Goal: Task Accomplishment & Management: Use online tool/utility

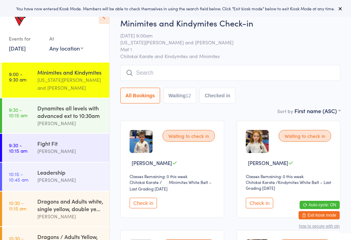
click at [343, 6] on icon at bounding box center [340, 8] width 5 height 5
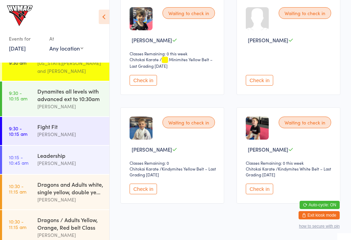
scroll to position [17, 0]
click at [77, 170] on div "Leadership Lesley Talbut" at bounding box center [73, 159] width 72 height 27
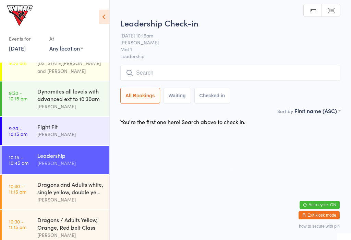
click at [72, 78] on div "Minimites and Kindymites Georgia Dearlove and Dallas Evans" at bounding box center [73, 63] width 72 height 35
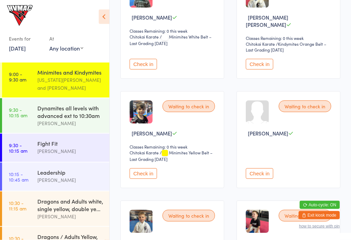
scroll to position [573, 0]
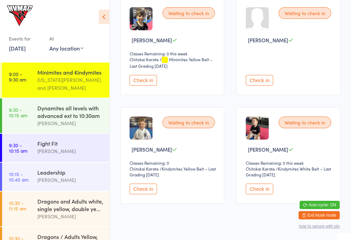
click at [259, 188] on button "Check in" at bounding box center [259, 188] width 27 height 11
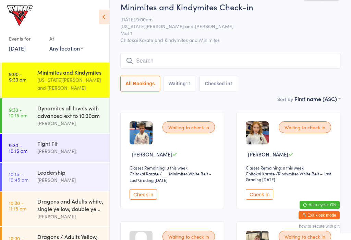
scroll to position [0, 0]
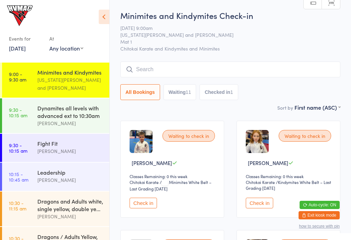
click at [260, 166] on span "Breanna Wilson" at bounding box center [268, 162] width 40 height 7
click at [260, 164] on span "Breanna Wilson" at bounding box center [268, 162] width 40 height 7
click at [251, 208] on button "Check in" at bounding box center [259, 202] width 27 height 11
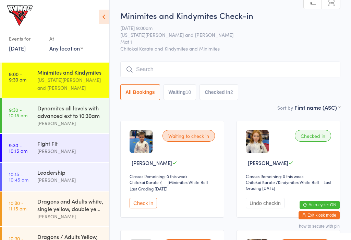
click at [184, 70] on input "search" at bounding box center [230, 69] width 220 height 16
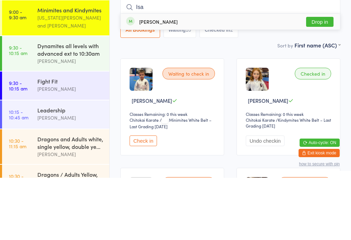
type input "Isa"
click at [319, 79] on button "Drop in" at bounding box center [319, 84] width 27 height 10
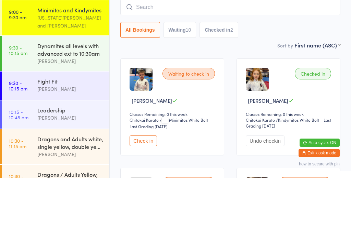
scroll to position [62, 0]
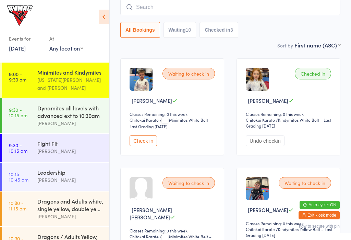
click at [130, 143] on button "Check in" at bounding box center [143, 140] width 27 height 11
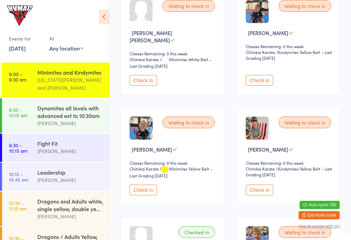
scroll to position [248, 0]
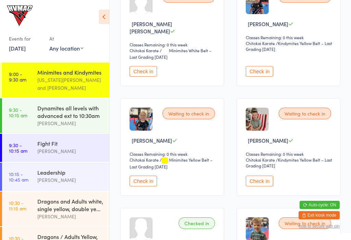
click at [268, 175] on button "Check in" at bounding box center [259, 180] width 27 height 11
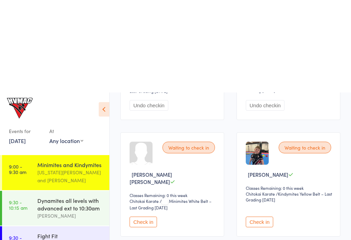
scroll to position [0, 0]
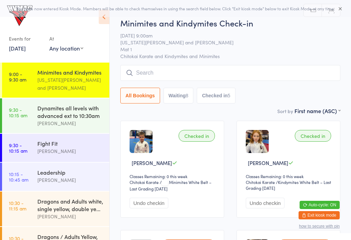
click at [175, 108] on div "Sort by First name (ASC) First name (ASC) First name (DESC) Last name (ASC) Las…" at bounding box center [230, 111] width 220 height 8
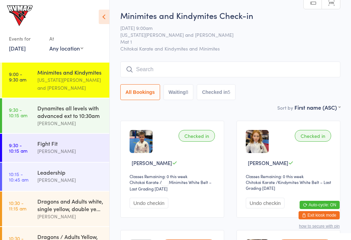
click at [183, 96] on button "Waiting 8" at bounding box center [179, 92] width 30 height 16
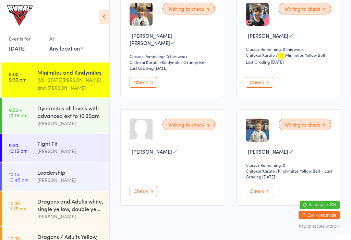
scroll to position [353, 0]
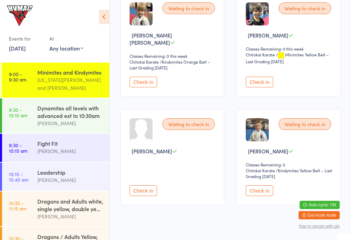
click at [142, 77] on button "Check in" at bounding box center [143, 82] width 27 height 11
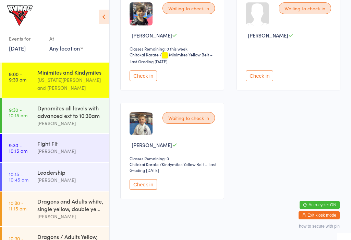
click at [157, 180] on button "Check in" at bounding box center [143, 184] width 27 height 11
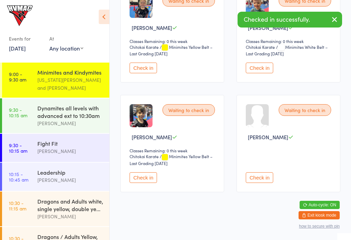
scroll to position [243, 0]
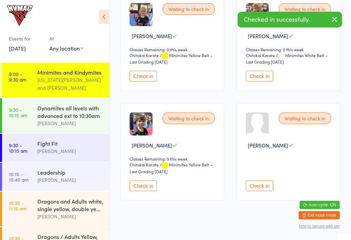
click at [150, 182] on button "Check in" at bounding box center [143, 185] width 27 height 11
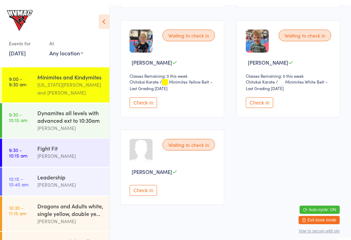
scroll to position [217, 0]
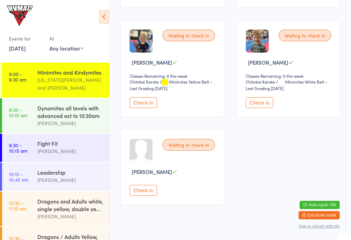
click at [260, 101] on button "Check in" at bounding box center [259, 102] width 27 height 11
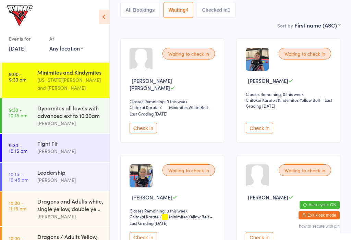
scroll to position [82, 0]
click at [143, 127] on button "Check in" at bounding box center [143, 128] width 27 height 11
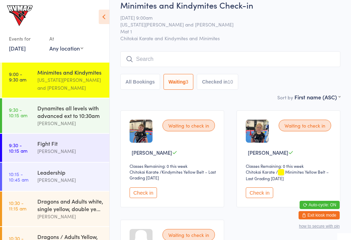
scroll to position [0, 0]
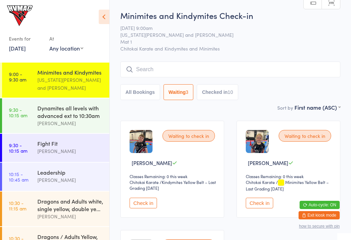
click at [227, 88] on button "Checked in 10" at bounding box center [217, 92] width 41 height 16
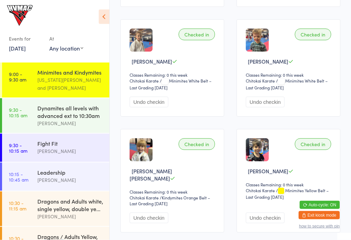
scroll to position [334, 0]
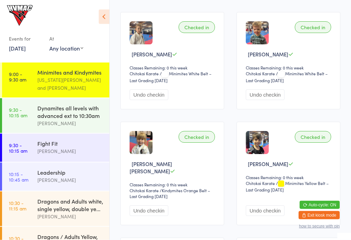
click at [279, 205] on button "Undo checkin" at bounding box center [265, 210] width 39 height 11
click at [277, 205] on button "Undo checkin" at bounding box center [265, 210] width 39 height 11
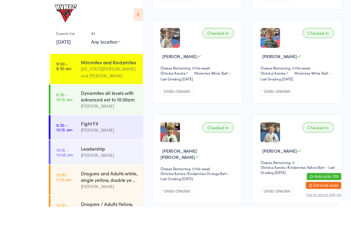
scroll to position [396, 0]
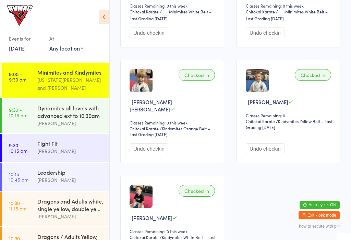
click at [20, 128] on link "9:30 - 10:15 am Dynamites all levels with advanced ext to 10:30am Dallas Evans" at bounding box center [55, 115] width 107 height 35
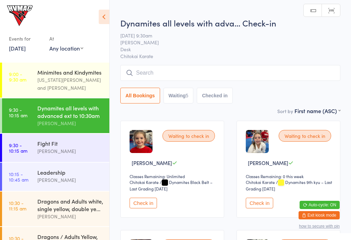
click at [18, 75] on time "9:00 - 9:30 am" at bounding box center [18, 76] width 18 height 11
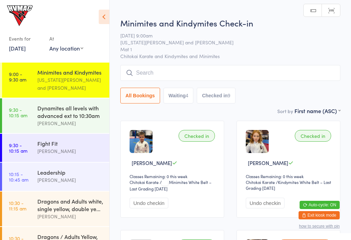
click at [24, 129] on link "9:30 - 10:15 am Dynamites all levels with advanced ext to 10:30am Dallas Evans" at bounding box center [55, 115] width 107 height 35
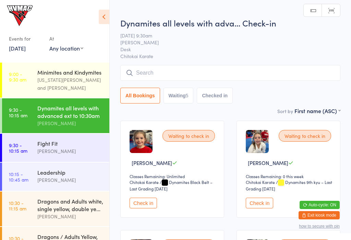
click at [57, 147] on div "Fight Fit" at bounding box center [70, 143] width 66 height 8
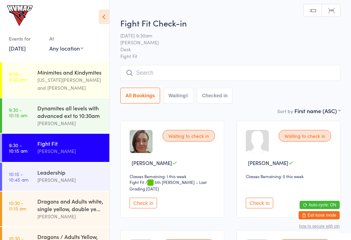
click at [140, 204] on button "Check in" at bounding box center [143, 202] width 27 height 11
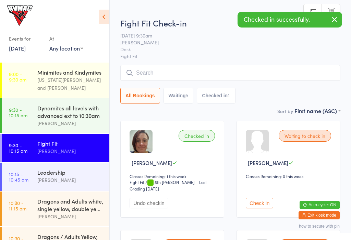
click at [23, 74] on time "9:00 - 9:30 am" at bounding box center [18, 76] width 18 height 11
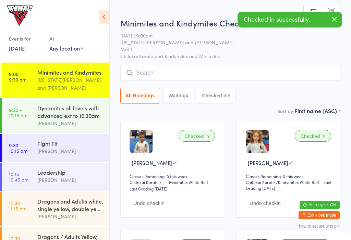
click at [24, 115] on time "9:30 - 10:15 am" at bounding box center [18, 112] width 19 height 11
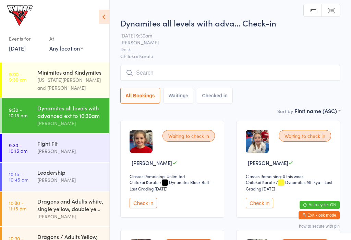
click at [125, 75] on input "search" at bounding box center [230, 73] width 220 height 16
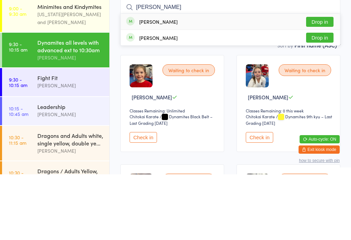
type input "Slade"
click at [328, 82] on button "Drop in" at bounding box center [319, 87] width 27 height 10
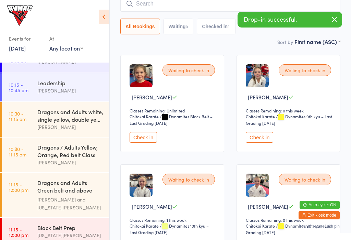
scroll to position [90, 0]
click at [16, 124] on link "10:30 - 11:15 am Dragons and Adults white, single yellow, double ye... [PERSON_…" at bounding box center [55, 119] width 107 height 35
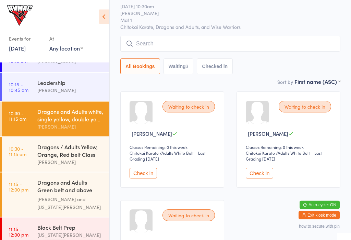
scroll to position [30, 0]
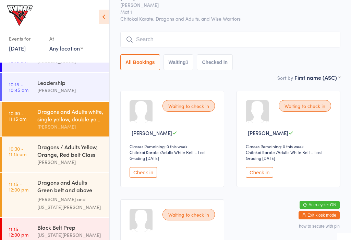
click at [139, 35] on input "search" at bounding box center [230, 40] width 220 height 16
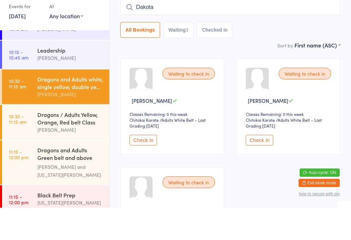
type input "Dakota"
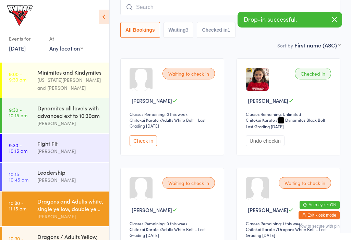
scroll to position [0, 0]
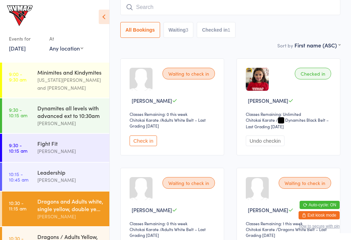
click at [28, 128] on link "9:30 - 10:15 am Dynamites all levels with advanced ext to 10:30am Dallas Evans" at bounding box center [55, 115] width 107 height 35
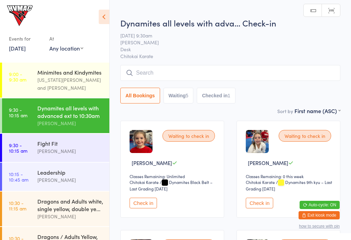
click at [100, 23] on icon at bounding box center [104, 17] width 11 height 14
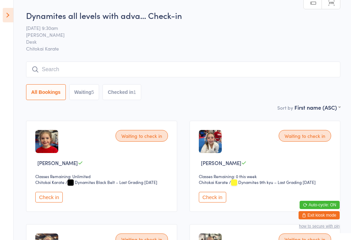
click at [215, 201] on button "Check in" at bounding box center [212, 197] width 27 height 11
click at [78, 69] on input "search" at bounding box center [183, 69] width 315 height 16
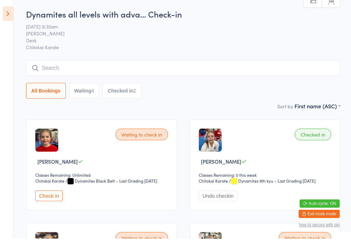
click at [4, 19] on icon at bounding box center [8, 15] width 11 height 14
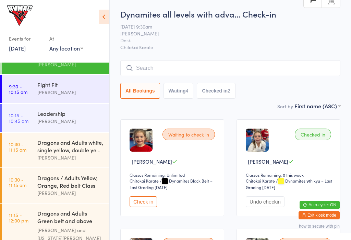
scroll to position [46, 0]
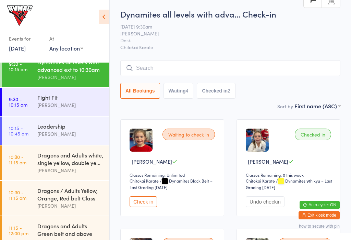
click at [33, 97] on link "9:30 - 10:15 am Fight Fit Kirk Pitzner" at bounding box center [55, 102] width 107 height 28
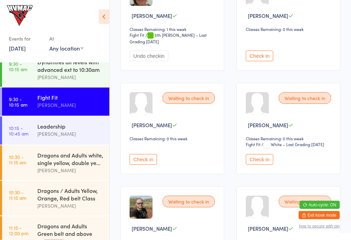
click at [258, 164] on button "Check in" at bounding box center [259, 159] width 27 height 11
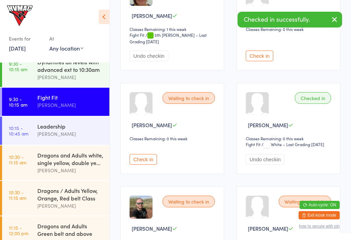
click at [89, 63] on div "Dynamites all levels with advanced ext to 10:30am" at bounding box center [70, 65] width 66 height 15
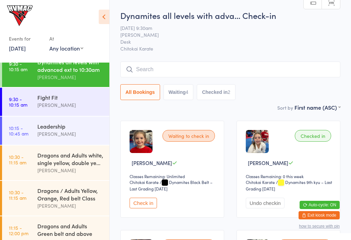
click at [54, 101] on div "Fight Fit" at bounding box center [70, 97] width 66 height 8
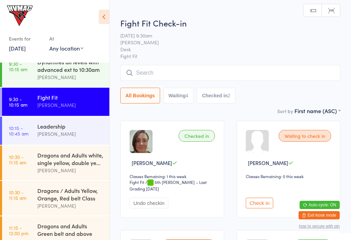
click at [210, 67] on input "search" at bounding box center [230, 73] width 220 height 16
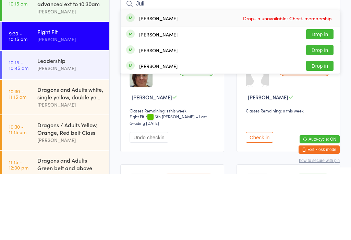
type input "Juli"
click at [314, 126] on button "Drop in" at bounding box center [319, 131] width 27 height 10
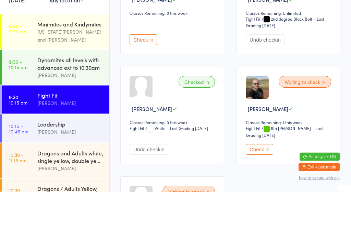
click at [35, 98] on link "9:30 - 10:15 am Dynamites all levels with advanced ext to 10:30am Dallas Evans" at bounding box center [55, 115] width 107 height 35
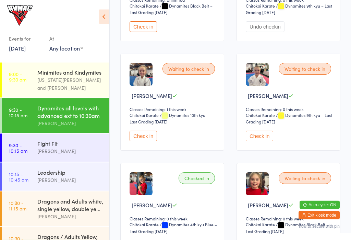
scroll to position [243, 0]
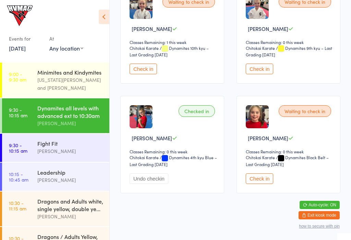
click at [267, 184] on button "Check in" at bounding box center [259, 178] width 27 height 11
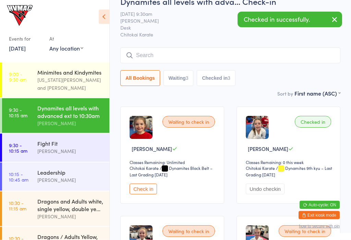
scroll to position [0, 0]
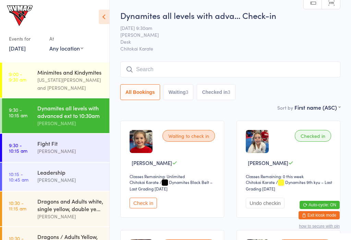
click at [156, 204] on button "Check in" at bounding box center [143, 202] width 27 height 11
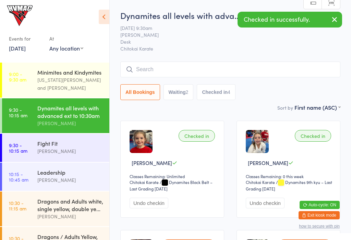
click at [109, 23] on icon at bounding box center [104, 17] width 11 height 14
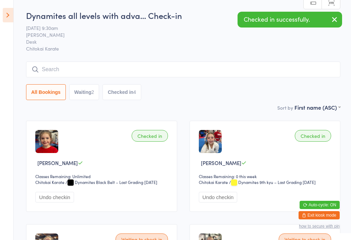
click at [326, 19] on div "Checked in successfully." at bounding box center [290, 20] width 105 height 16
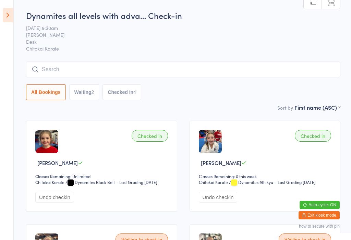
click at [92, 74] on input "search" at bounding box center [183, 69] width 315 height 16
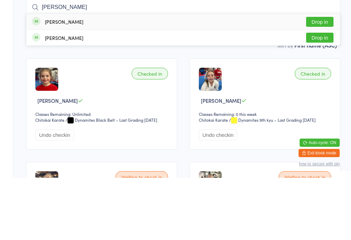
type input "Billie"
click at [325, 79] on button "Drop in" at bounding box center [319, 84] width 27 height 10
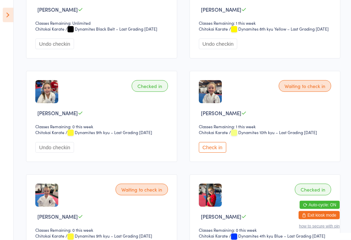
scroll to position [154, 0]
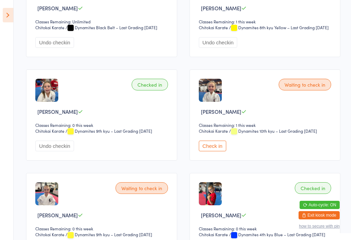
click at [219, 151] on button "Check in" at bounding box center [212, 145] width 27 height 11
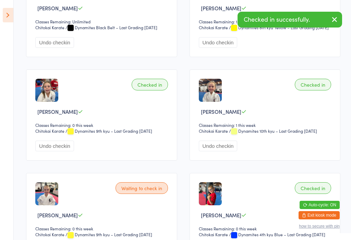
click at [4, 9] on icon at bounding box center [8, 15] width 11 height 14
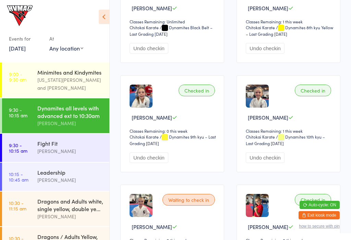
click at [58, 141] on div "Fight Fit" at bounding box center [70, 143] width 66 height 8
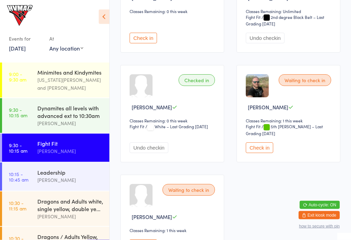
click at [258, 146] on button "Check in" at bounding box center [259, 147] width 27 height 11
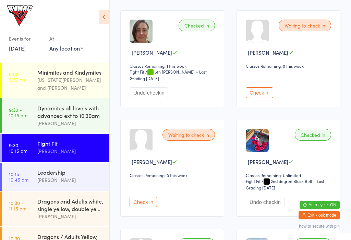
scroll to position [104, 0]
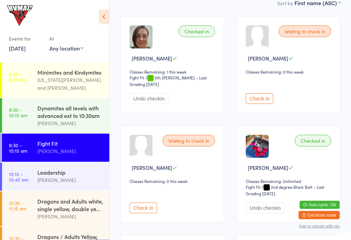
click at [262, 104] on button "Check in" at bounding box center [259, 98] width 27 height 11
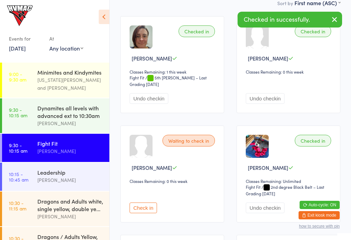
click at [148, 213] on button "Check in" at bounding box center [143, 207] width 27 height 11
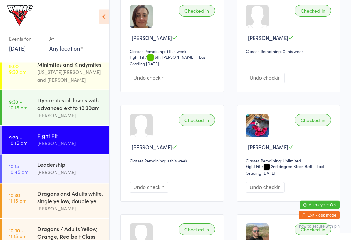
scroll to position [8, 0]
click at [15, 152] on link "9:30 - 10:15 am Fight Fit Kirk Pitzner" at bounding box center [55, 140] width 107 height 28
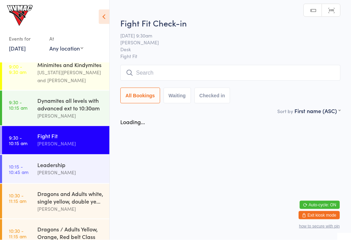
scroll to position [0, 0]
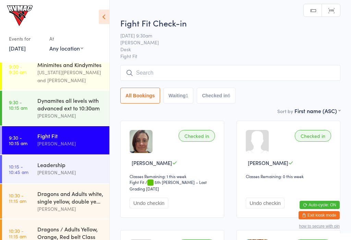
click at [18, 167] on time "10:15 - 10:45 am" at bounding box center [19, 168] width 20 height 11
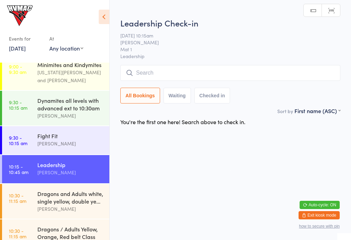
click at [22, 105] on time "9:30 - 10:15 am" at bounding box center [18, 104] width 19 height 11
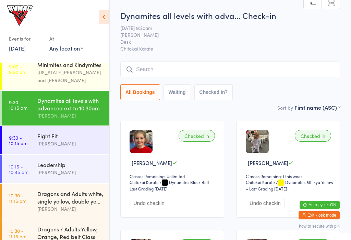
click at [66, 139] on div "Fight Fit" at bounding box center [70, 136] width 66 height 8
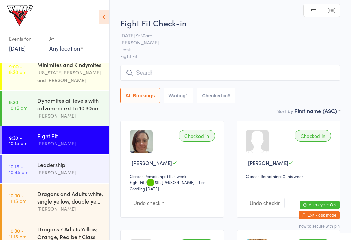
click at [256, 69] on input "search" at bounding box center [230, 73] width 220 height 16
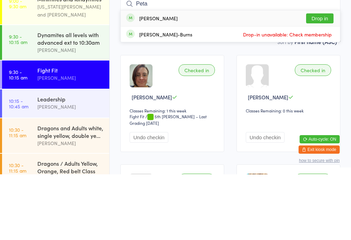
type input "Peta"
click at [329, 79] on button "Drop in" at bounding box center [319, 84] width 27 height 10
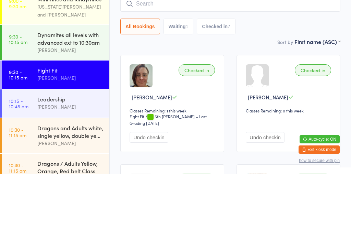
click at [209, 61] on input "search" at bounding box center [230, 69] width 220 height 16
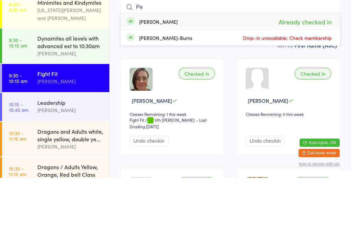
type input "P"
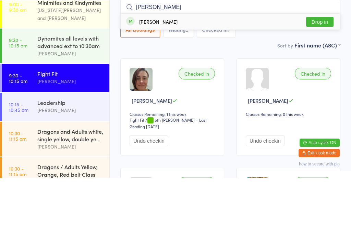
type input "Lloyd"
click at [321, 79] on button "Drop in" at bounding box center [319, 84] width 27 height 10
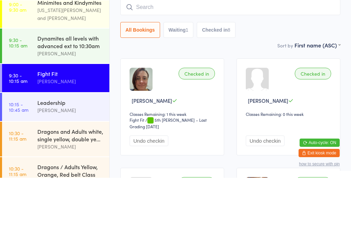
scroll to position [62, 0]
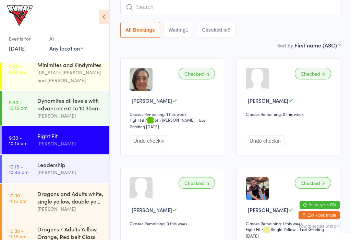
click at [328, 215] on button "Exit kiosk mode" at bounding box center [319, 215] width 41 height 8
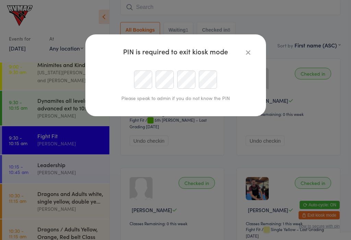
click at [131, 74] on div at bounding box center [175, 79] width 157 height 18
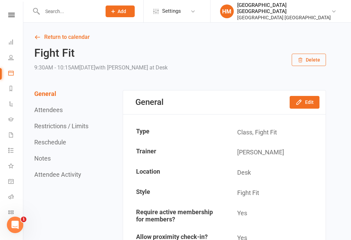
click at [53, 14] on input "text" at bounding box center [68, 12] width 57 height 10
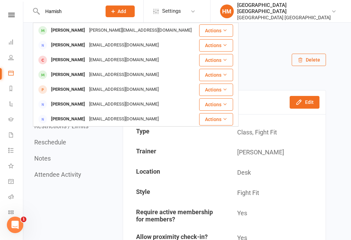
type input "Hamish"
click at [114, 36] on div "Hamish Magill Jessicamay.waters@hotmail.com" at bounding box center [116, 30] width 165 height 14
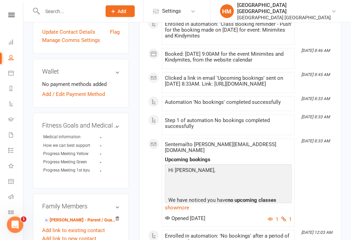
scroll to position [271, 0]
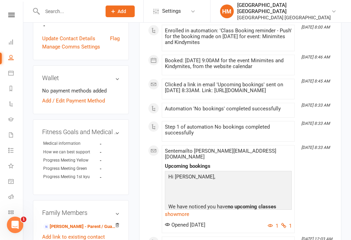
click at [8, 6] on nav "Clubworx Dashboard People Calendar Reports Automations Gradings Waivers 1 Tasks…" at bounding box center [11, 122] width 23 height 240
click at [10, 13] on icon at bounding box center [11, 15] width 7 height 4
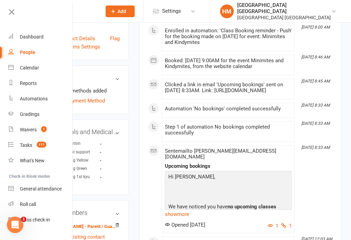
click at [55, 222] on link "Class check-in" at bounding box center [40, 219] width 65 height 15
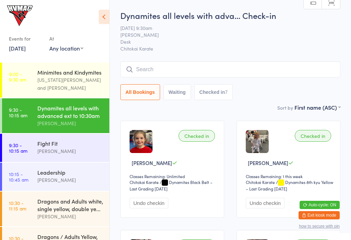
click at [109, 14] on icon at bounding box center [104, 17] width 11 height 14
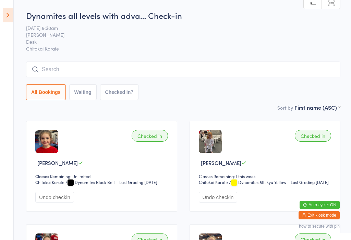
click at [9, 15] on icon at bounding box center [8, 15] width 11 height 14
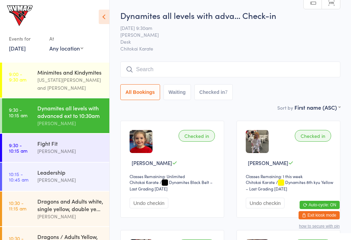
click at [18, 211] on time "10:30 - 11:15 am" at bounding box center [18, 205] width 18 height 11
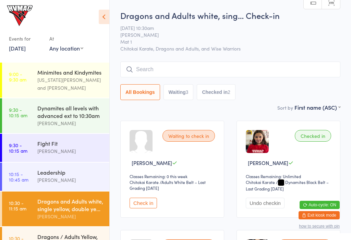
click at [21, 112] on time "9:30 - 10:15 am" at bounding box center [18, 112] width 19 height 11
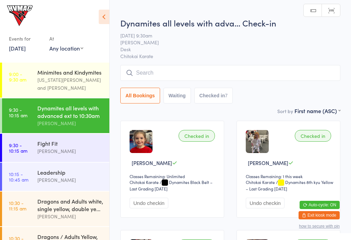
click at [30, 206] on link "10:30 - 11:15 am Dragons and Adults white, single yellow, double ye... [PERSON_…" at bounding box center [55, 208] width 107 height 35
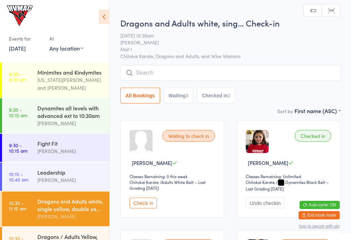
click at [99, 8] on div "Events for [DATE] [DATE] [DATE] Sun Mon Tue Wed Thu Fri Sat 31 27 28 29 30 31 0…" at bounding box center [54, 30] width 109 height 60
click at [104, 17] on icon at bounding box center [104, 17] width 11 height 14
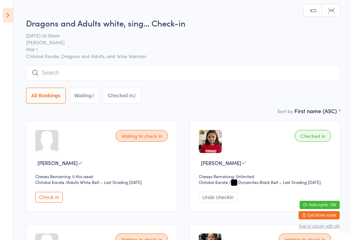
click at [80, 97] on button "Waiting 3" at bounding box center [84, 96] width 30 height 16
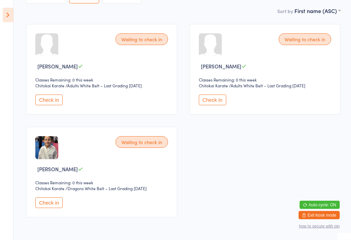
scroll to position [95, 0]
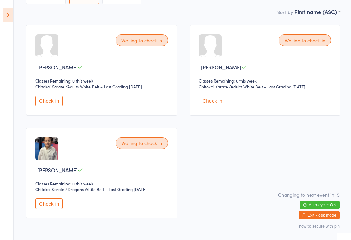
click at [4, 7] on aside "Events for [DATE] [DATE] [DATE] Sun Mon Tue Wed Thu Fri Sat 31 27 28 29 30 31 0…" at bounding box center [7, 120] width 14 height 240
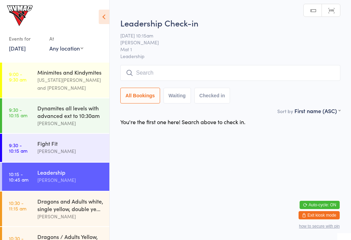
click at [47, 175] on div "Leadership" at bounding box center [70, 172] width 66 height 8
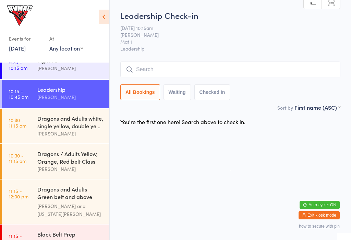
scroll to position [83, 0]
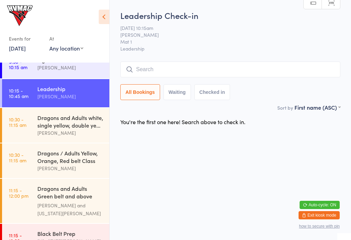
click at [56, 126] on div "Dragons and Adults white, single yellow, double ye..." at bounding box center [70, 121] width 66 height 15
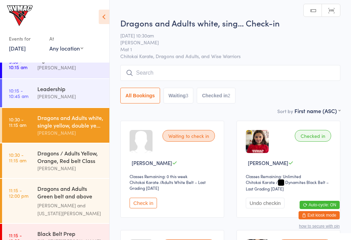
click at [51, 164] on div "Dragons / Adults Yellow, Orange, Red belt Class" at bounding box center [70, 156] width 66 height 15
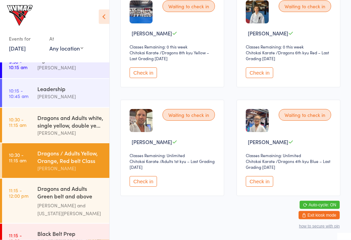
scroll to position [242, 0]
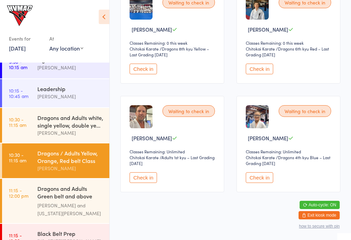
click at [138, 182] on button "Check in" at bounding box center [143, 177] width 27 height 11
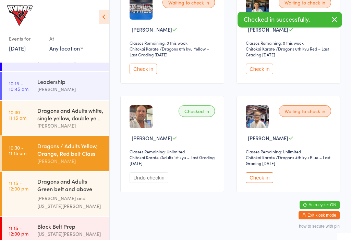
scroll to position [90, 0]
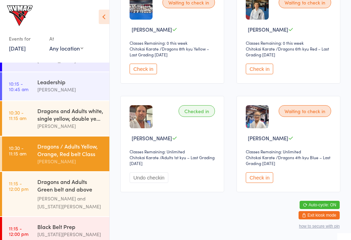
click at [53, 194] on div "Dragons and Adults Green belt and above Advanced C..." at bounding box center [70, 185] width 66 height 17
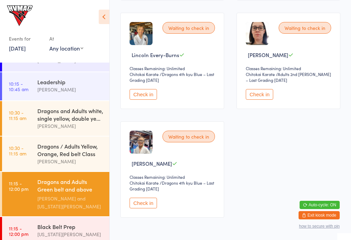
scroll to position [242, 0]
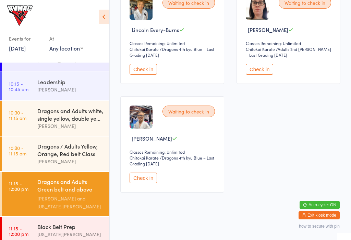
click at [52, 230] on div "Black Belt Prep" at bounding box center [70, 226] width 66 height 8
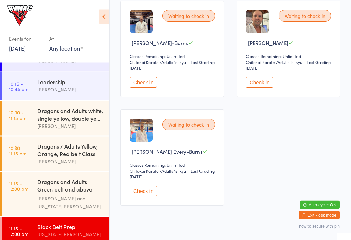
click at [259, 85] on button "Check in" at bounding box center [259, 82] width 27 height 11
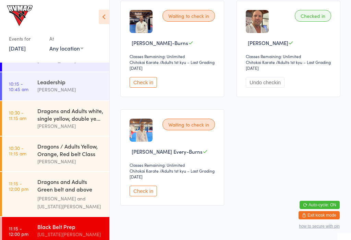
click at [33, 158] on link "10:30 - 11:15 am Dragons / Adults Yellow, Orange, Red belt Class [PERSON_NAME]" at bounding box center [55, 153] width 107 height 35
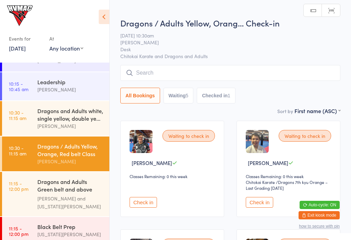
click at [147, 203] on button "Check in" at bounding box center [143, 202] width 27 height 11
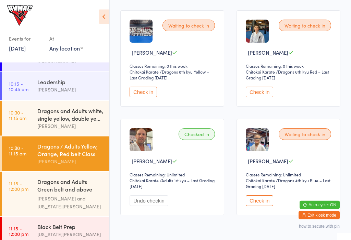
scroll to position [242, 0]
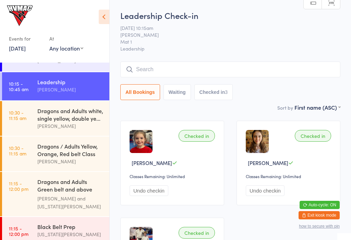
click at [71, 130] on div "[PERSON_NAME]" at bounding box center [70, 126] width 66 height 8
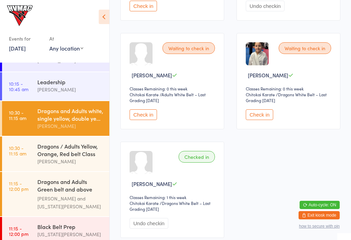
scroll to position [197, 0]
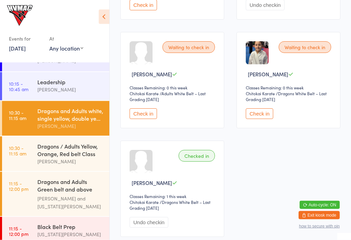
click at [82, 164] on div "[PERSON_NAME]" at bounding box center [70, 161] width 66 height 8
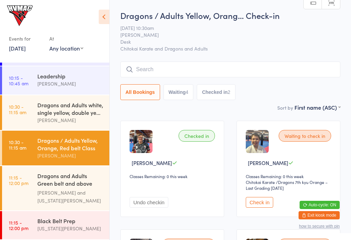
scroll to position [101, 0]
click at [46, 233] on div "Black Belt Prep [US_STATE][PERSON_NAME]" at bounding box center [73, 224] width 72 height 27
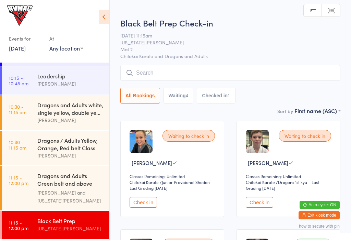
click at [94, 185] on div "Dragons and Adults Green belt and above Advanced C..." at bounding box center [70, 180] width 66 height 17
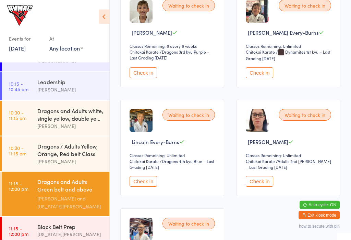
scroll to position [130, 0]
click at [83, 130] on div "[PERSON_NAME]" at bounding box center [70, 126] width 66 height 8
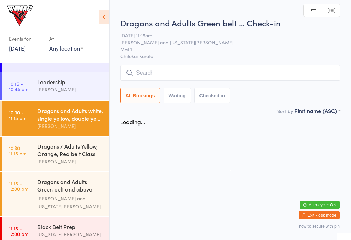
click at [109, 6] on div "Events for [DATE] [DATE] [DATE] Sun Mon Tue Wed Thu Fri Sat 31 27 28 29 30 31 0…" at bounding box center [54, 30] width 109 height 60
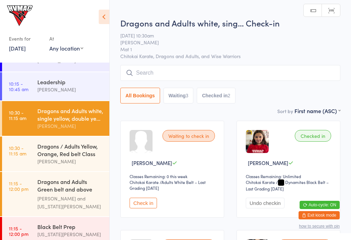
click at [104, 23] on icon at bounding box center [104, 17] width 11 height 14
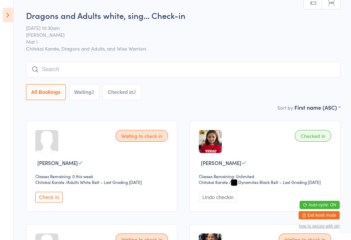
scroll to position [141, 0]
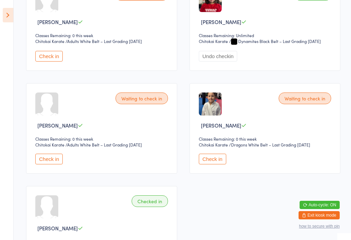
click at [5, 14] on icon at bounding box center [8, 15] width 11 height 14
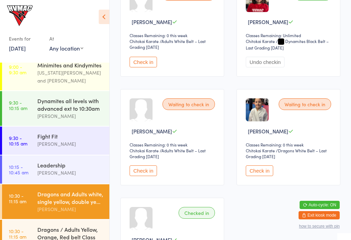
scroll to position [10, 0]
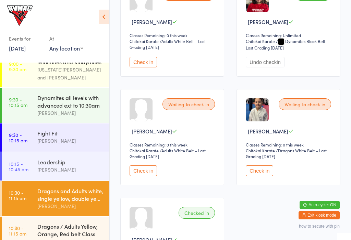
click at [57, 143] on div "[PERSON_NAME]" at bounding box center [70, 141] width 66 height 8
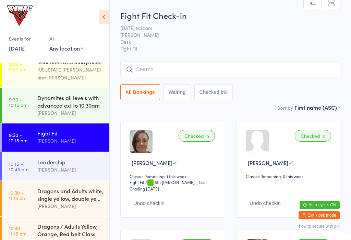
click at [53, 189] on div "Dragons and Adults white, single yellow, double ye..." at bounding box center [70, 194] width 66 height 15
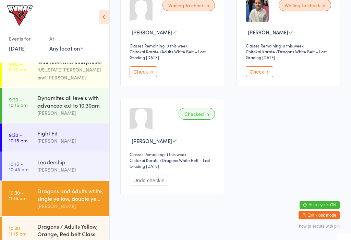
scroll to position [242, 0]
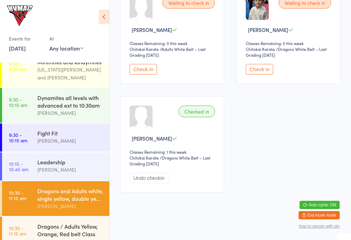
click at [40, 235] on div "Dragons / Adults Yellow, Orange, Red belt Class" at bounding box center [70, 229] width 66 height 15
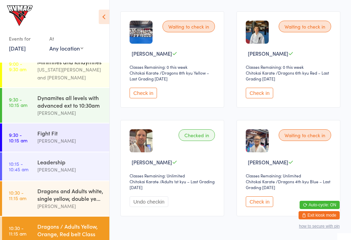
scroll to position [242, 0]
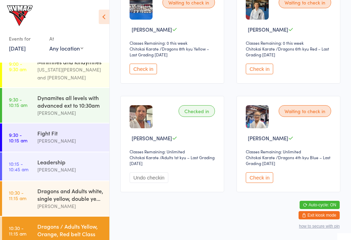
click at [260, 72] on button "Check in" at bounding box center [259, 68] width 27 height 11
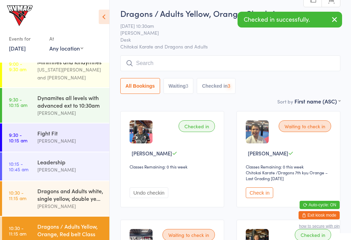
scroll to position [0, 0]
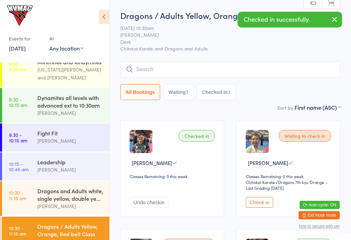
click at [52, 192] on div "Dragons and Adults white, single yellow, double ye..." at bounding box center [70, 194] width 66 height 15
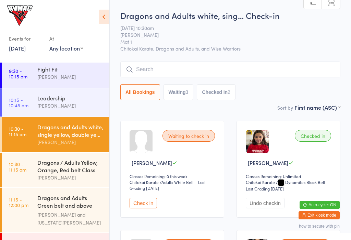
scroll to position [75, 0]
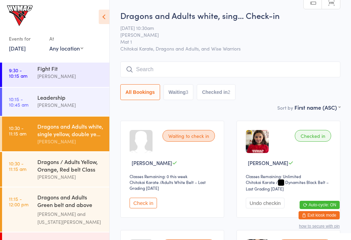
click at [72, 171] on div "Dragons / Adults Yellow, Orange, Red belt Class" at bounding box center [70, 165] width 66 height 15
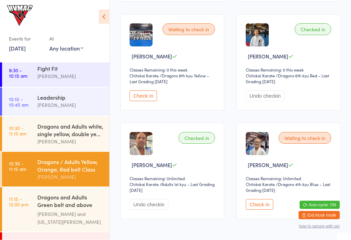
scroll to position [242, 0]
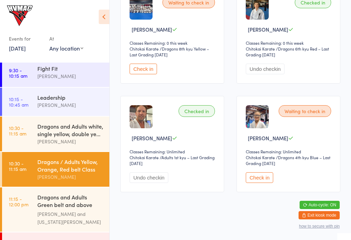
click at [27, 130] on link "10:30 - 11:15 am Dragons and Adults white, single yellow, double ye... [PERSON_…" at bounding box center [55, 133] width 107 height 35
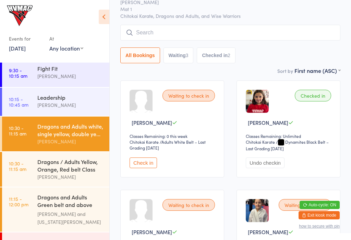
scroll to position [30, 0]
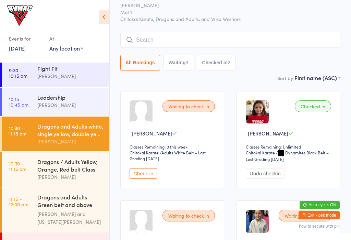
click at [299, 41] on input "search" at bounding box center [230, 40] width 220 height 16
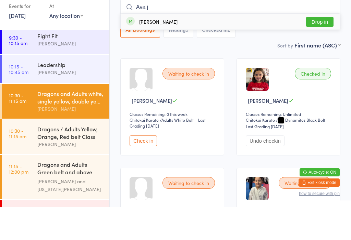
type input "Ava j"
click at [322, 49] on button "Drop in" at bounding box center [319, 54] width 27 height 10
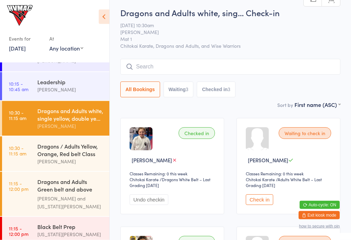
scroll to position [0, 0]
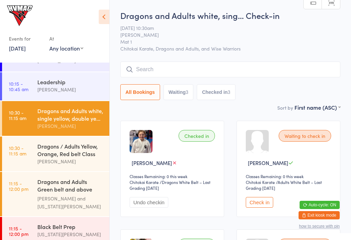
click at [49, 162] on div "[PERSON_NAME]" at bounding box center [70, 161] width 66 height 8
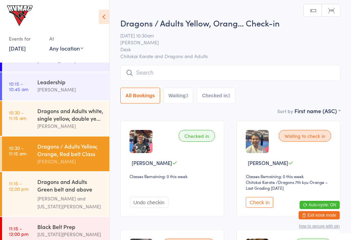
click at [58, 122] on div "Dragons and Adults white, single yellow, double ye..." at bounding box center [70, 114] width 66 height 15
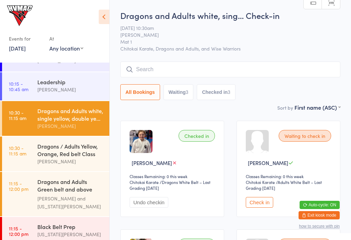
click at [70, 154] on div "Dragons / Adults Yellow, Orange, Red belt Class" at bounding box center [70, 149] width 66 height 15
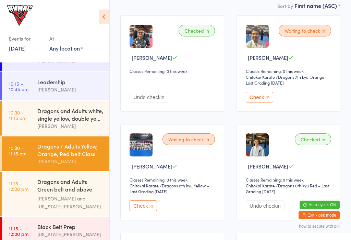
click at [145, 210] on button "Check in" at bounding box center [143, 205] width 27 height 11
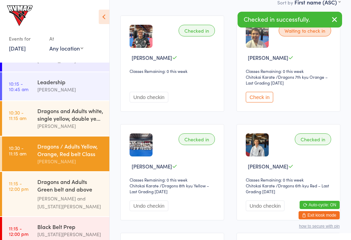
click at [338, 20] on icon "button" at bounding box center [335, 19] width 8 height 9
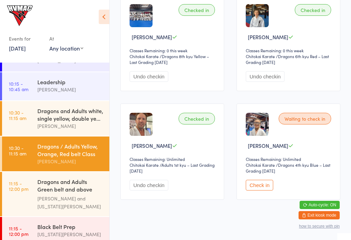
scroll to position [242, 0]
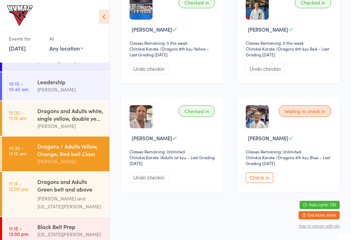
click at [12, 232] on time "11:15 - 12:00 pm" at bounding box center [19, 230] width 20 height 11
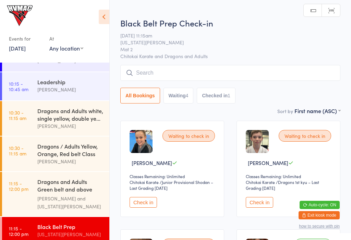
click at [148, 203] on button "Check in" at bounding box center [143, 202] width 27 height 11
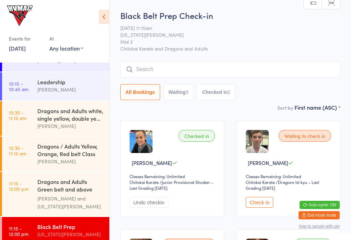
click at [26, 151] on link "10:30 - 11:15 am Dragons / Adults Yellow, Orange, Red belt Class [PERSON_NAME]" at bounding box center [55, 153] width 107 height 35
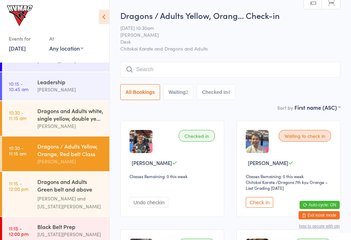
click at [42, 116] on div "Dragons and Adults white, single yellow, double ye..." at bounding box center [70, 114] width 66 height 15
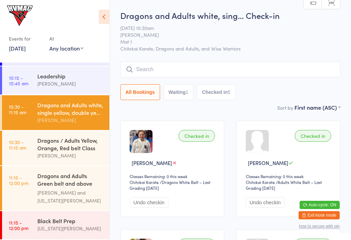
scroll to position [101, 0]
click at [37, 142] on link "10:30 - 11:15 am Dragons / Adults Yellow, Orange, Red belt Class [PERSON_NAME]" at bounding box center [55, 147] width 107 height 35
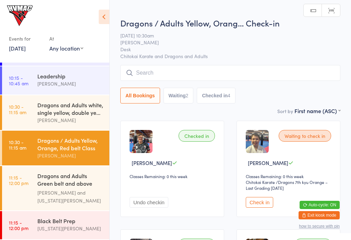
click at [30, 110] on link "10:30 - 11:15 am Dragons and Adults white, single yellow, double ye... [PERSON_…" at bounding box center [55, 112] width 107 height 35
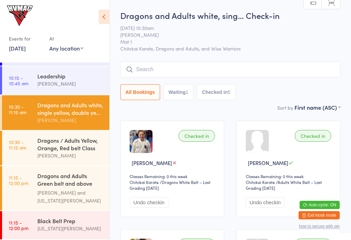
click at [40, 147] on div "Dragons / Adults Yellow, Orange, Red belt Class" at bounding box center [70, 143] width 66 height 15
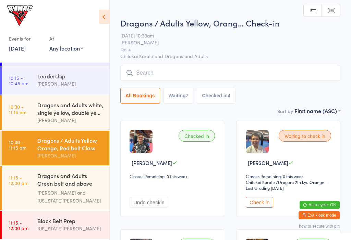
click at [175, 102] on button "Waiting 2" at bounding box center [179, 96] width 30 height 16
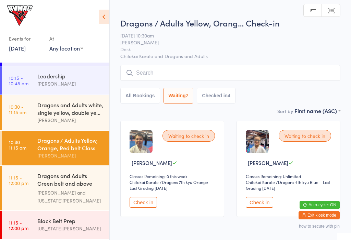
click at [142, 205] on button "Check in" at bounding box center [143, 202] width 27 height 11
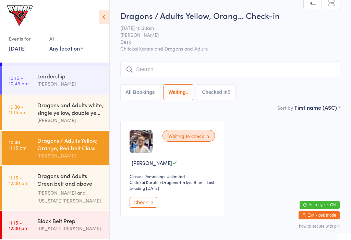
click at [55, 189] on div "[PERSON_NAME] and [US_STATE][PERSON_NAME]" at bounding box center [70, 196] width 66 height 16
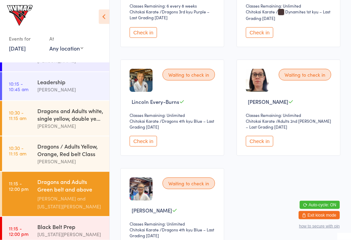
scroll to position [170, 0]
click at [82, 162] on div "[PERSON_NAME]" at bounding box center [70, 161] width 66 height 8
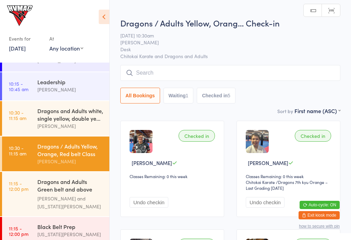
click at [61, 119] on div "Dragons and Adults white, single yellow, double ye..." at bounding box center [70, 114] width 66 height 15
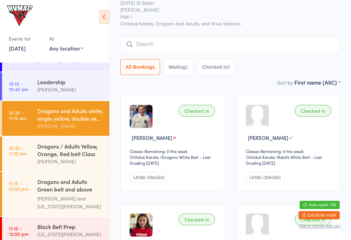
scroll to position [17, 0]
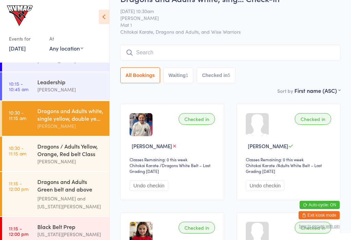
click at [73, 162] on div "[PERSON_NAME]" at bounding box center [70, 161] width 66 height 8
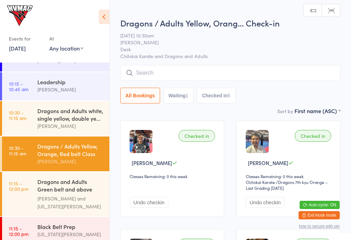
click at [68, 113] on div "Dragons and Adults white, single yellow, double ye..." at bounding box center [70, 114] width 66 height 15
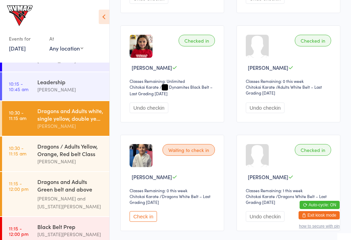
scroll to position [242, 0]
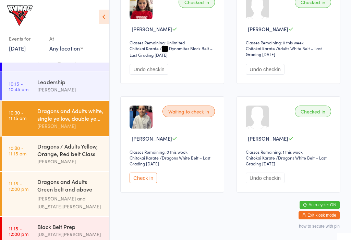
click at [48, 156] on div "Dragons / Adults Yellow, Orange, Red belt Class" at bounding box center [70, 149] width 66 height 15
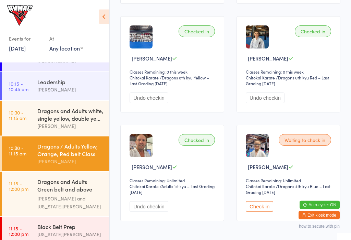
scroll to position [242, 0]
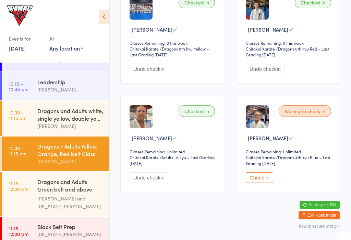
click at [261, 182] on button "Check in" at bounding box center [259, 177] width 27 height 11
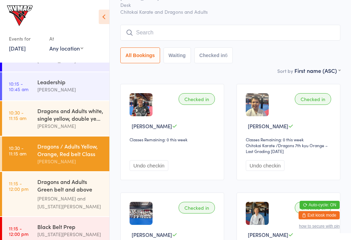
scroll to position [37, 0]
click at [53, 128] on div "[PERSON_NAME]" at bounding box center [70, 126] width 66 height 8
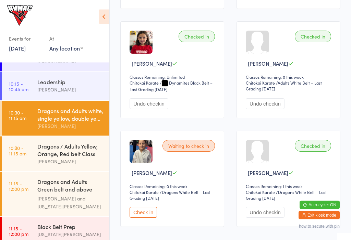
scroll to position [242, 0]
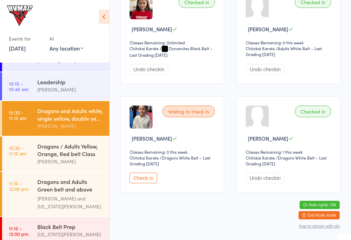
click at [35, 194] on link "11:15 - 12:00 pm Dragons and Adults Green belt and above Advanced C... [PERSON_…" at bounding box center [55, 194] width 107 height 44
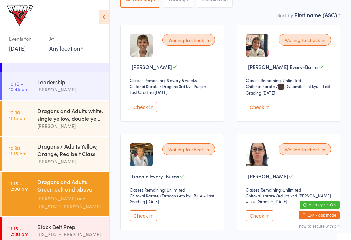
scroll to position [97, 0]
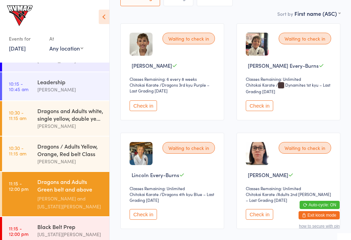
click at [143, 219] on button "Check in" at bounding box center [143, 214] width 27 height 11
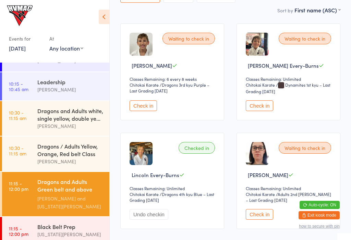
click at [138, 107] on button "Check in" at bounding box center [143, 105] width 27 height 11
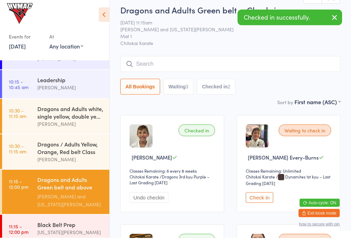
scroll to position [6, 0]
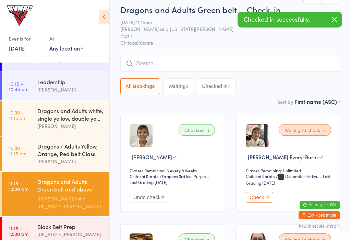
click at [223, 79] on button "Checked in 2" at bounding box center [216, 86] width 39 height 16
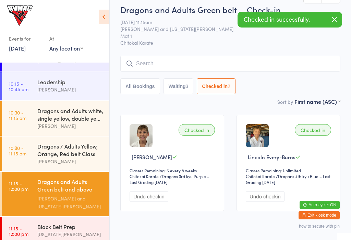
click at [186, 88] on div "3" at bounding box center [187, 85] width 3 height 5
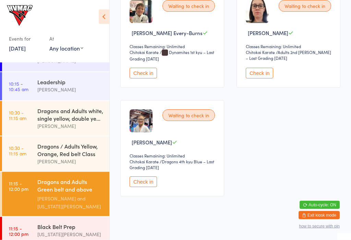
scroll to position [130, 0]
click at [257, 78] on button "Check in" at bounding box center [259, 72] width 27 height 11
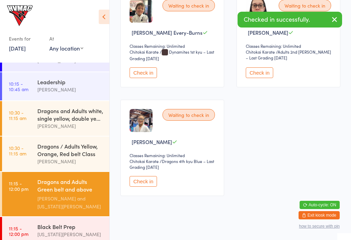
scroll to position [22, 0]
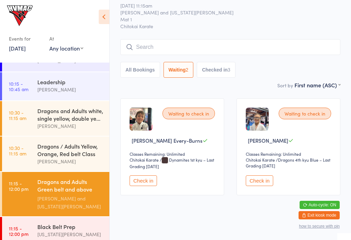
click at [63, 238] on div "[US_STATE][PERSON_NAME]" at bounding box center [70, 234] width 66 height 8
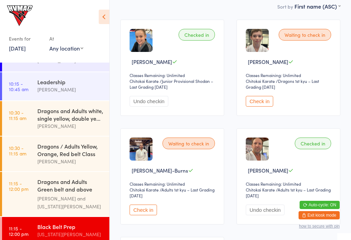
scroll to position [102, 0]
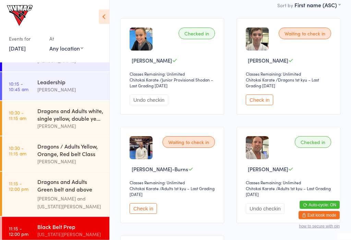
click at [254, 115] on div "Waiting to check in [PERSON_NAME] Classes Remaining: Unlimited Chitokai Karate …" at bounding box center [289, 67] width 104 height 96
click at [273, 103] on button "Check in" at bounding box center [259, 99] width 27 height 11
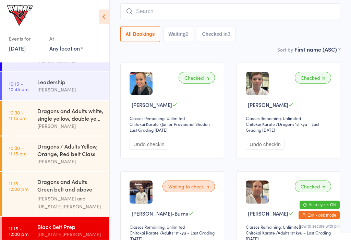
scroll to position [49, 0]
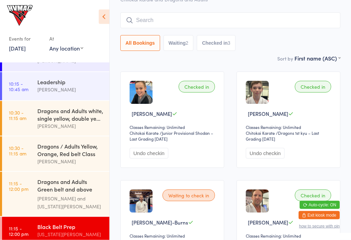
click at [77, 194] on div "Dragons and Adults Green belt and above Advanced C..." at bounding box center [70, 185] width 66 height 17
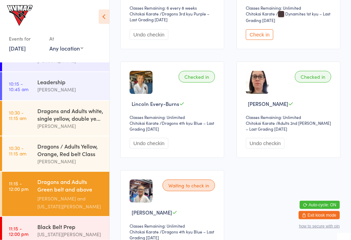
scroll to position [167, 0]
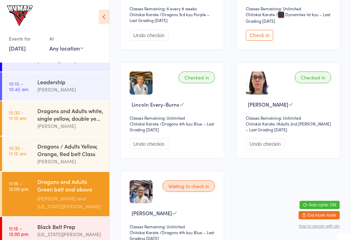
click at [76, 150] on div "Dragons / Adults Yellow, Orange, Red belt Class" at bounding box center [70, 149] width 66 height 15
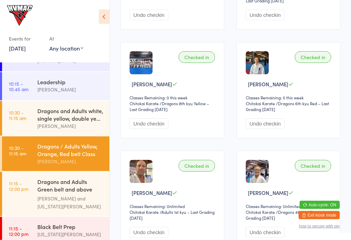
scroll to position [242, 0]
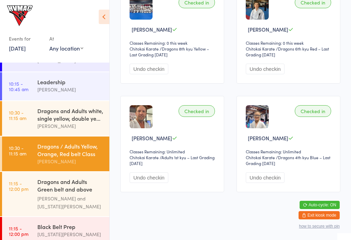
click at [18, 236] on time "11:15 - 12:00 pm" at bounding box center [19, 230] width 20 height 11
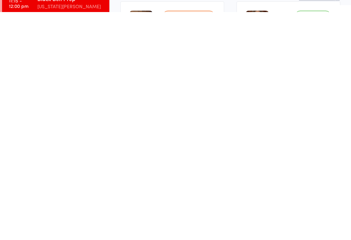
scroll to position [242, 0]
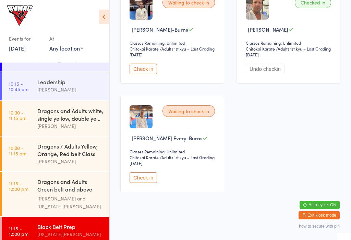
click at [154, 183] on button "Check in" at bounding box center [143, 177] width 27 height 11
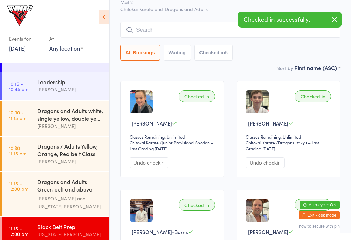
scroll to position [0, 0]
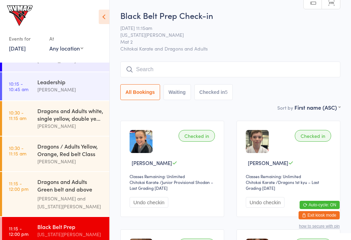
click at [181, 74] on input "search" at bounding box center [230, 69] width 220 height 16
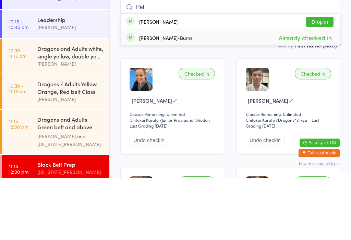
type input "Pet"
click at [327, 94] on span "Already checked in" at bounding box center [305, 100] width 57 height 12
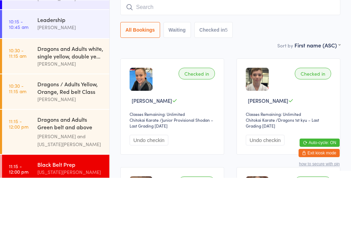
click at [345, 53] on ui-view "Black Belt Prep Check-in [DATE] 11:15am [US_STATE][PERSON_NAME] Mat 2 Chitokai …" at bounding box center [231, 225] width 242 height 430
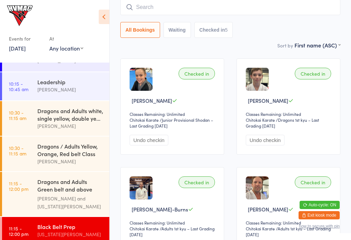
click at [264, 11] on input "search" at bounding box center [230, 7] width 220 height 16
type input "T"
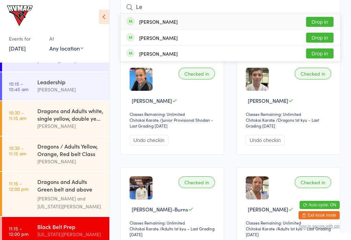
type input "L"
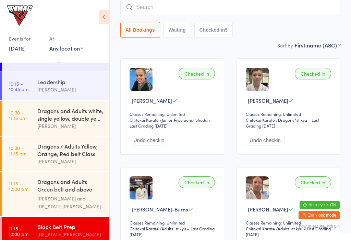
click at [347, 56] on ui-view "Black Belt Prep Check-in [DATE] 11:15am [US_STATE][PERSON_NAME] Mat 2 Chitokai …" at bounding box center [231, 162] width 242 height 430
click at [205, 14] on input "search" at bounding box center [230, 7] width 220 height 16
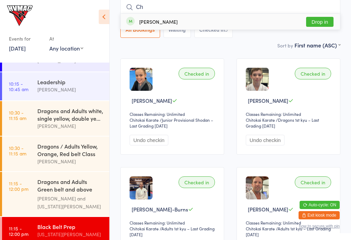
type input "C"
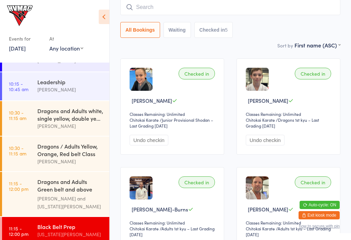
click at [337, 46] on select "First name (ASC) First name (DESC) Last name (ASC) Last name (DESC) Check in ti…" at bounding box center [318, 44] width 46 height 6
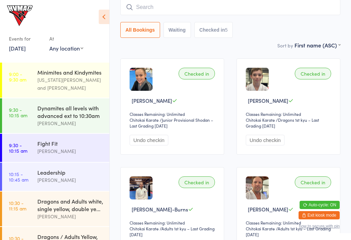
scroll to position [0, 0]
click at [45, 116] on div "Dynamites all levels with advanced ext to 10:30am" at bounding box center [70, 111] width 66 height 15
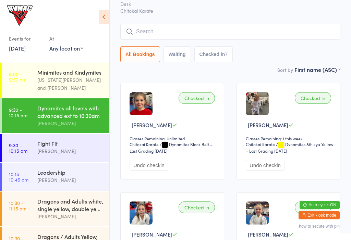
scroll to position [39, 0]
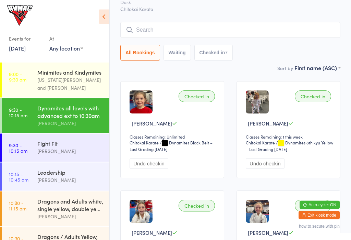
click at [173, 35] on input "search" at bounding box center [230, 30] width 220 height 16
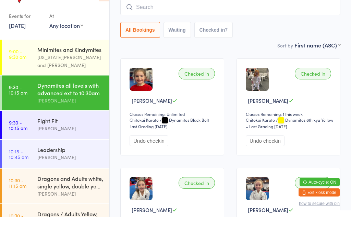
type input "D"
click at [292, 45] on div "All Bookings Waiting Checked in 7" at bounding box center [230, 53] width 220 height 16
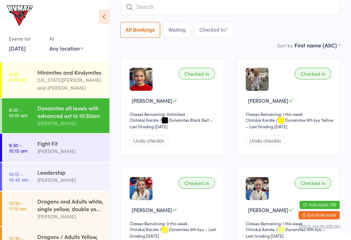
click at [68, 146] on div "Fight Fit" at bounding box center [70, 143] width 66 height 8
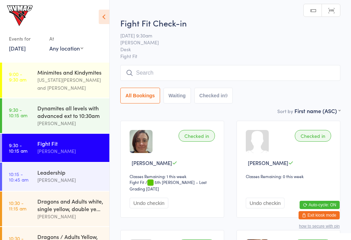
click at [188, 72] on input "search" at bounding box center [230, 73] width 220 height 16
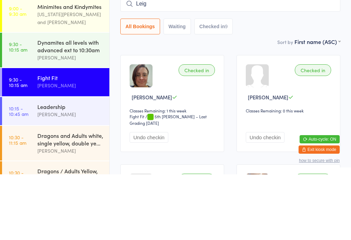
scroll to position [66, 0]
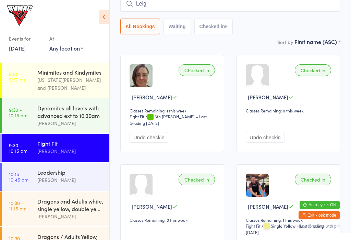
click at [173, 9] on input "Leig" at bounding box center [230, 4] width 220 height 16
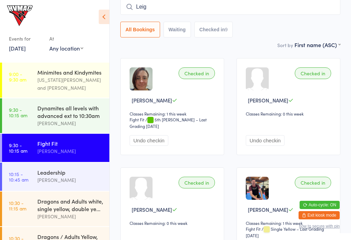
scroll to position [62, 0]
type input "L"
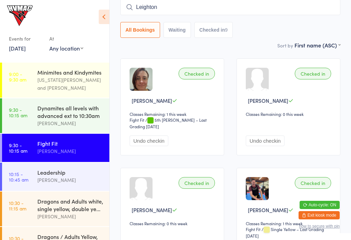
click at [182, 7] on input "Leighton" at bounding box center [230, 7] width 220 height 16
type input "L"
click at [334, 62] on div "Checked in [PERSON_NAME] Classes Remaining: 0 this week Undo checkin" at bounding box center [289, 106] width 104 height 97
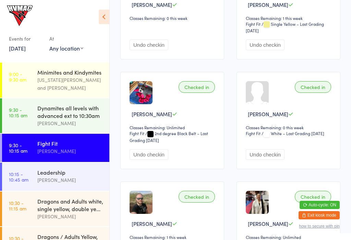
scroll to position [267, 0]
click at [69, 179] on div "[PERSON_NAME]" at bounding box center [70, 180] width 66 height 8
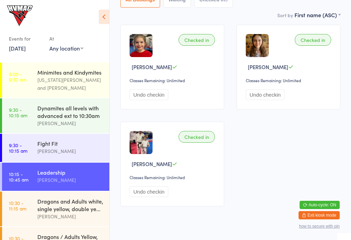
scroll to position [108, 0]
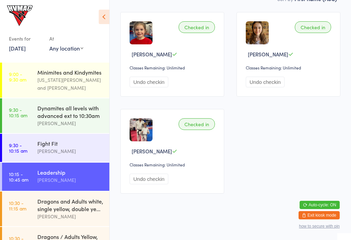
click at [70, 205] on div "Dragons and Adults white, single yellow, double ye..." at bounding box center [70, 204] width 66 height 15
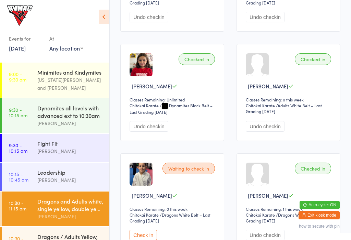
scroll to position [242, 0]
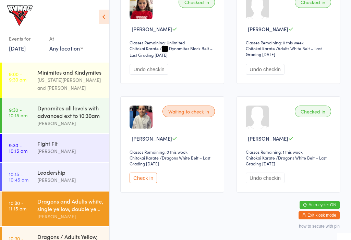
click at [63, 239] on div "Dragons / Adults Yellow, Orange, Red belt Class" at bounding box center [70, 239] width 66 height 15
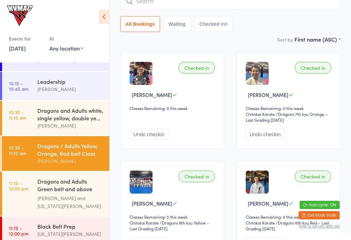
scroll to position [90, 0]
click at [30, 197] on link "11:15 - 12:00 pm Dragons and Adults Green belt and above Advanced C... [PERSON_…" at bounding box center [55, 194] width 107 height 44
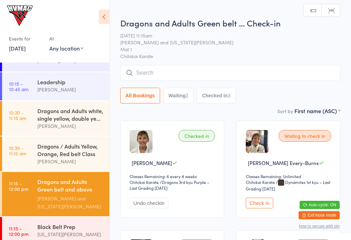
click at [175, 73] on input "search" at bounding box center [230, 73] width 220 height 16
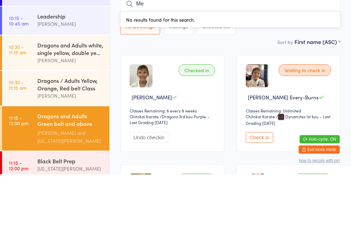
type input "M"
click at [299, 84] on div "All Bookings Waiting 2 Checked in 3" at bounding box center [230, 92] width 220 height 16
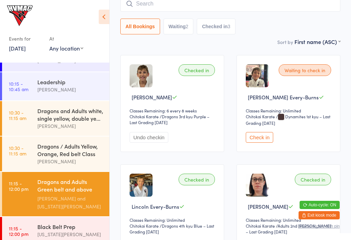
click at [63, 228] on div "Black Belt Prep" at bounding box center [70, 226] width 66 height 8
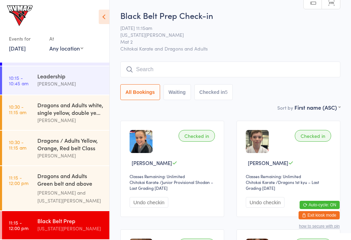
scroll to position [54, 0]
